Goal: Answer question/provide support

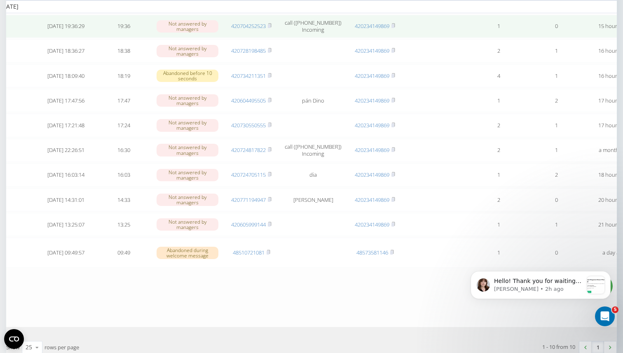
scroll to position [0, 12]
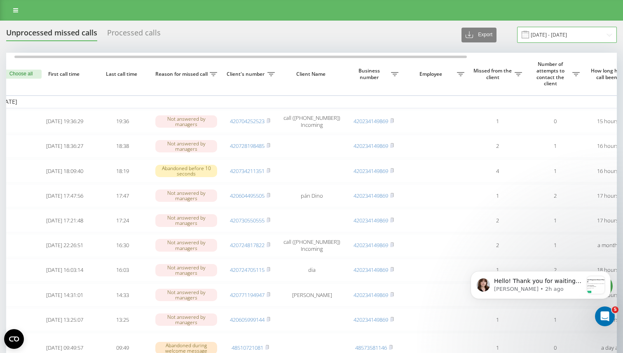
click at [565, 37] on input "[DATE] - [DATE]" at bounding box center [567, 35] width 100 height 16
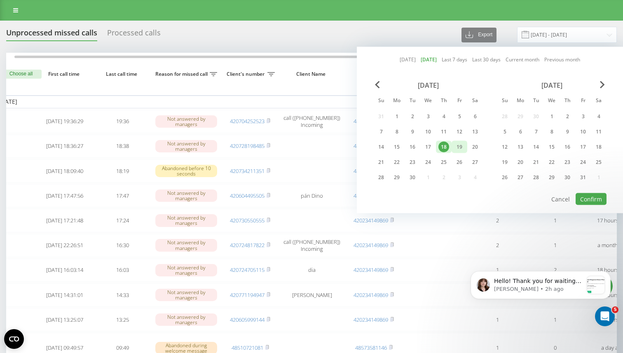
click at [459, 148] on div "19" at bounding box center [459, 147] width 11 height 11
click at [445, 143] on div "18" at bounding box center [443, 147] width 11 height 11
click at [591, 198] on button "Confirm" at bounding box center [591, 199] width 31 height 12
type input "[DATE] - [DATE]"
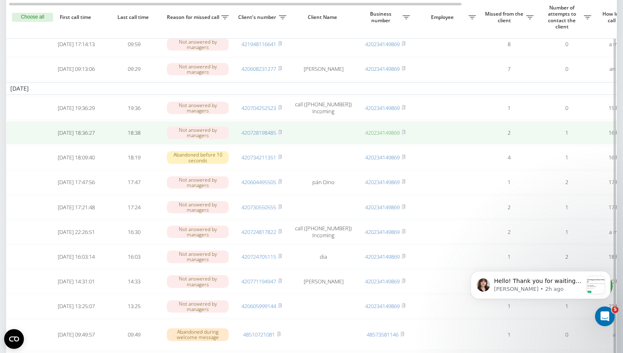
scroll to position [85, 0]
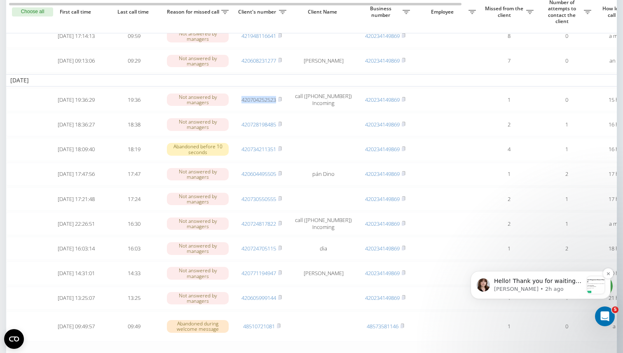
click at [583, 285] on div "Hello! Thank you for waiting❤️ Please, download the application file from the l…" at bounding box center [541, 284] width 128 height 17
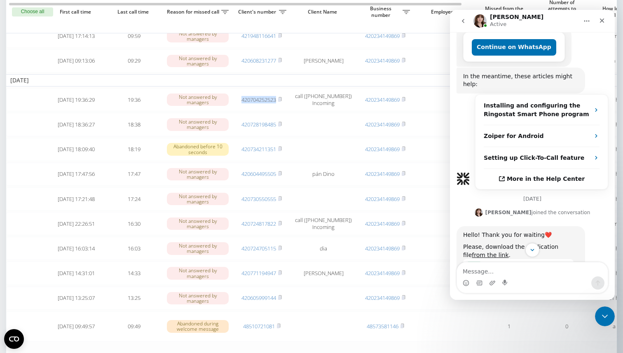
scroll to position [517, 0]
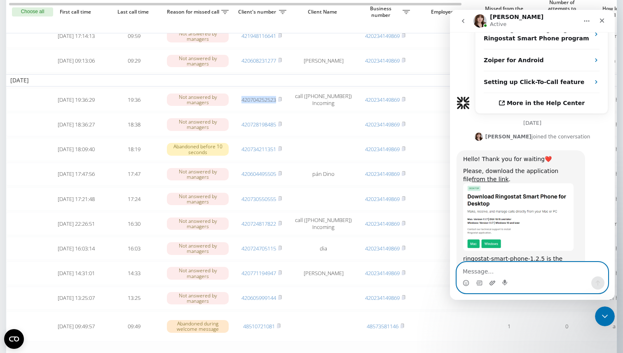
click at [495, 280] on icon "Upload attachment" at bounding box center [492, 283] width 7 height 7
click at [478, 276] on textarea "Message…" at bounding box center [532, 269] width 151 height 14
click at [466, 283] on icon "Emoji picker" at bounding box center [466, 283] width 7 height 7
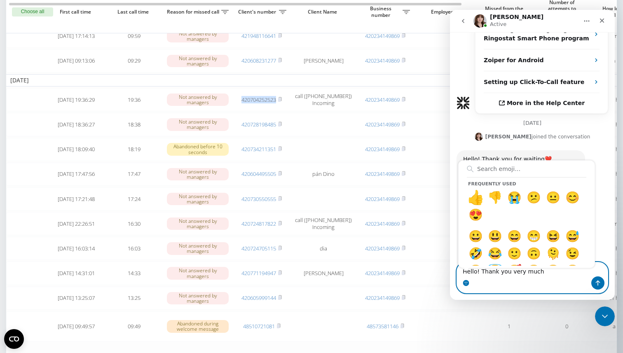
type textarea "Hello! Thank you very much👍"
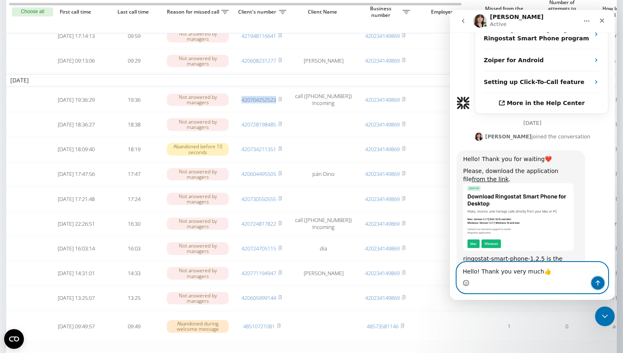
click at [600, 285] on icon "Send a message…" at bounding box center [598, 283] width 7 height 7
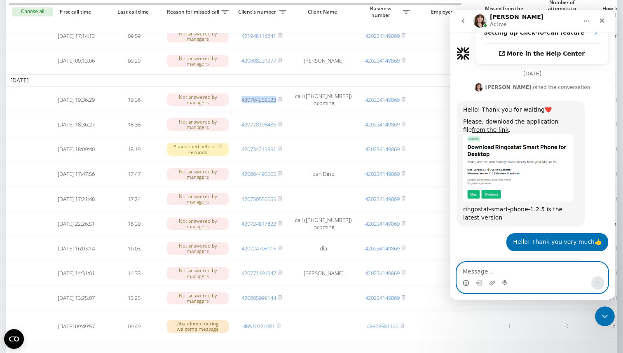
scroll to position [566, 0]
